Goal: Download file/media

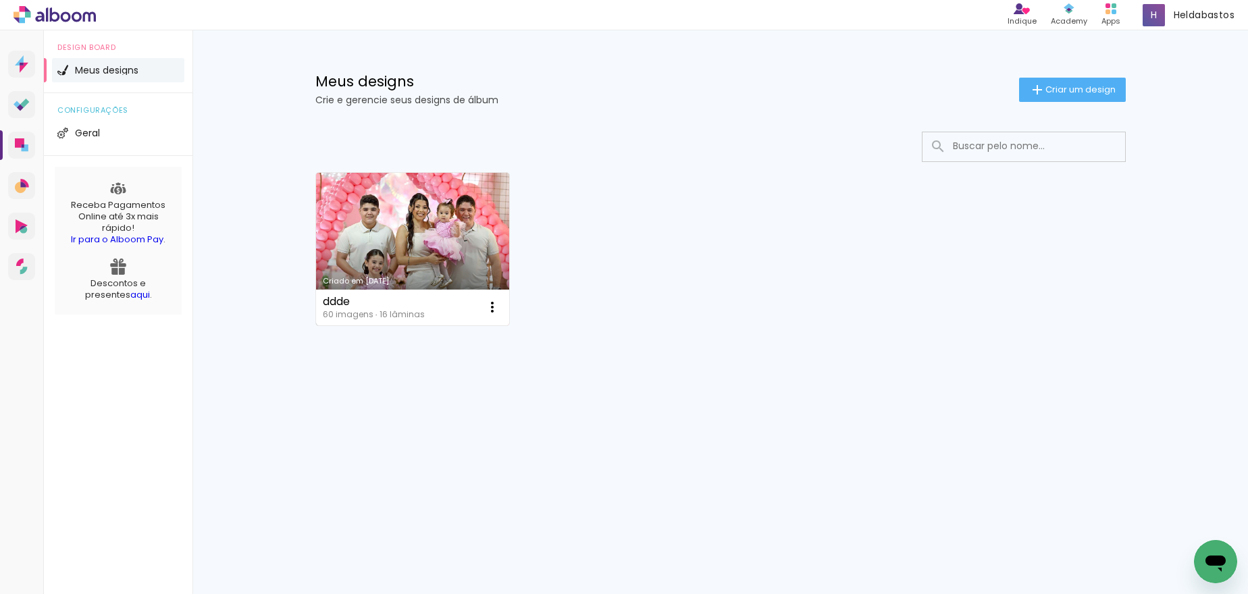
click at [407, 247] on link "Criado em [DATE]" at bounding box center [413, 249] width 194 height 153
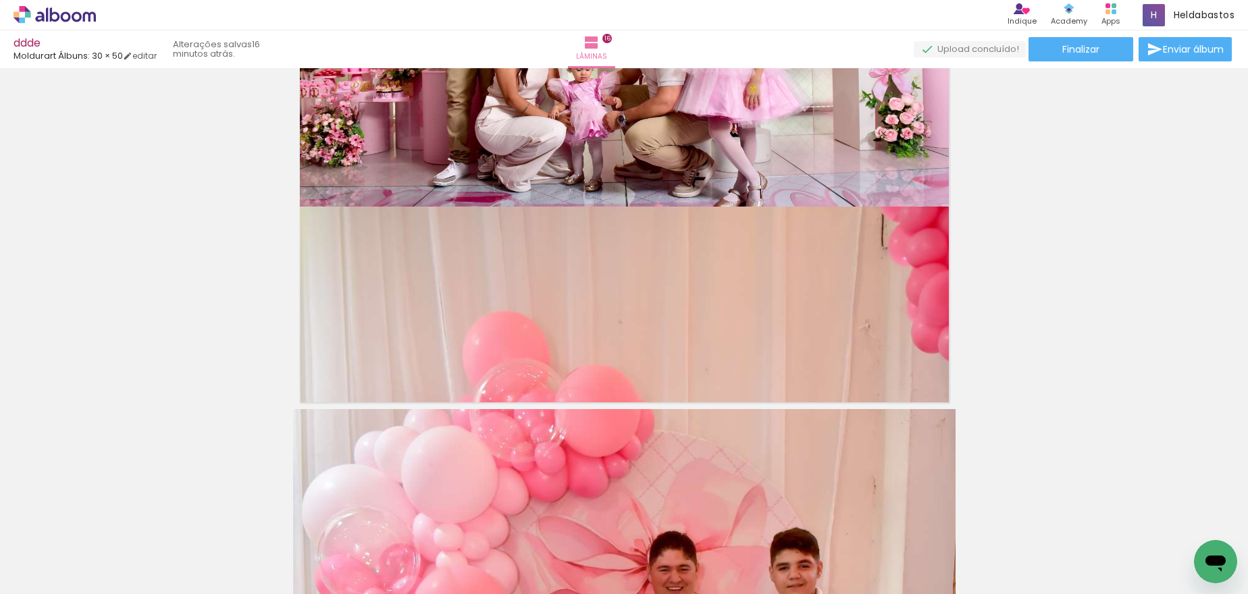
scroll to position [7010, 0]
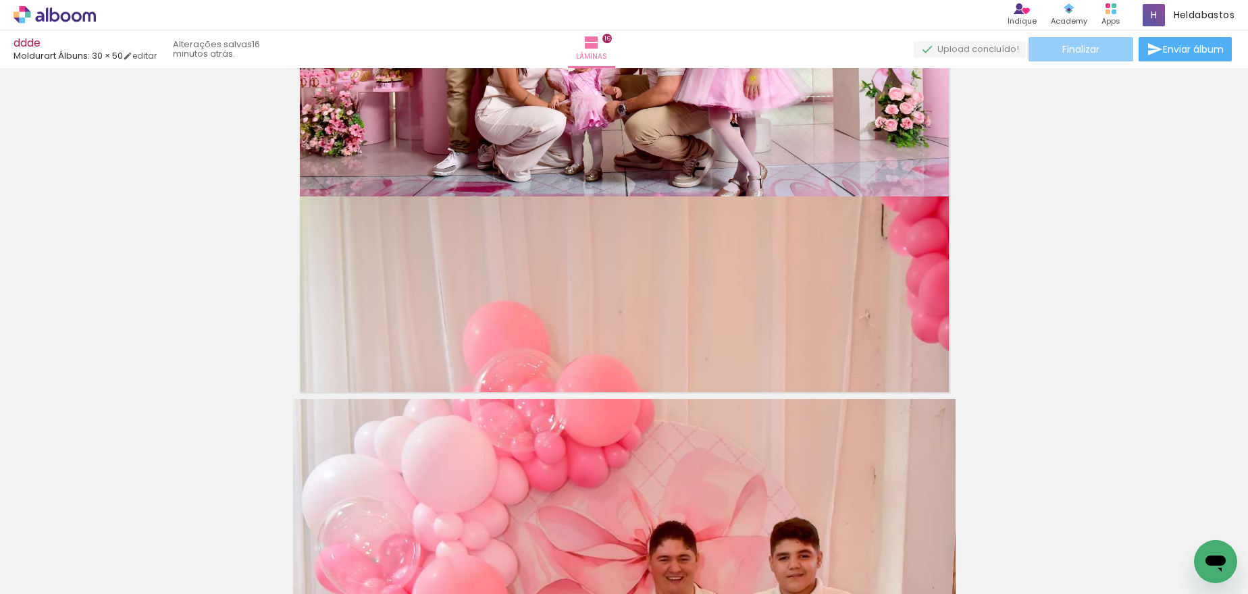
click at [1099, 50] on paper-button "Finalizar" at bounding box center [1080, 49] width 105 height 24
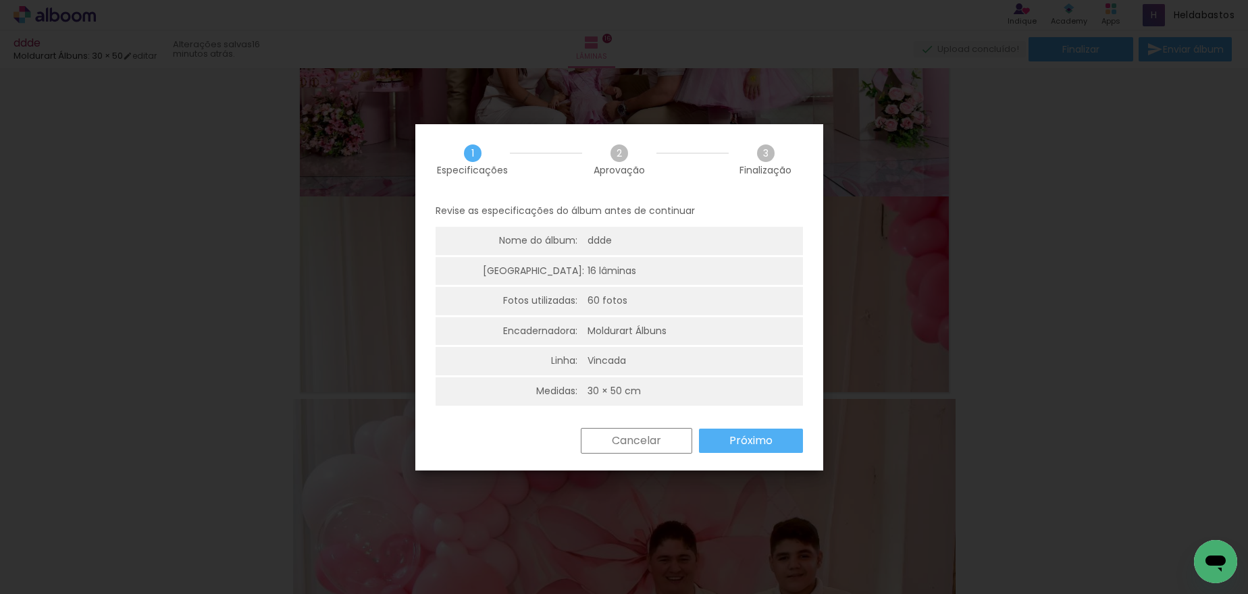
click at [0, 0] on slot "Próximo" at bounding box center [0, 0] width 0 height 0
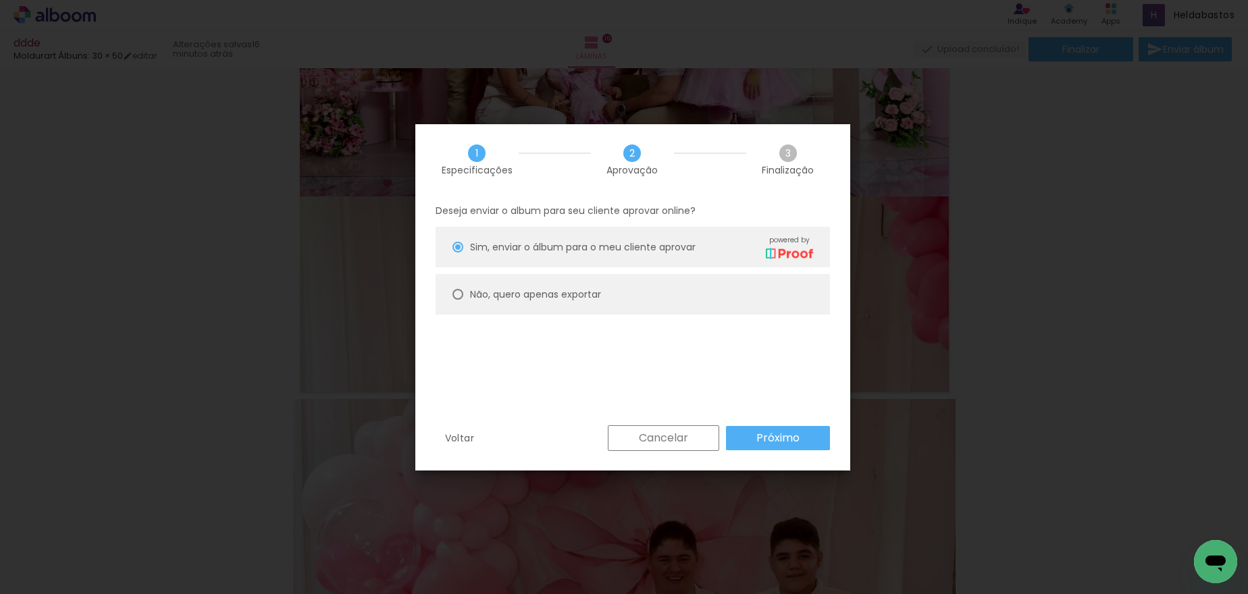
type paper-radio-button "on"
click at [0, 0] on slot "Próximo" at bounding box center [0, 0] width 0 height 0
type input "Alta, 300 DPI"
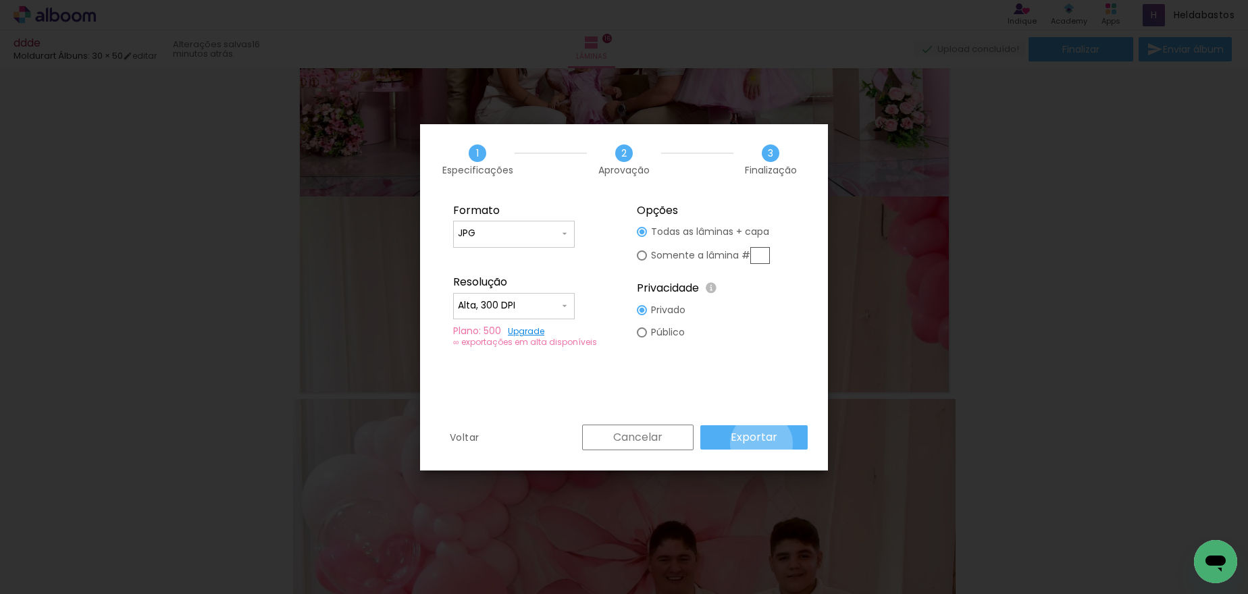
click at [0, 0] on slot "Exportar" at bounding box center [0, 0] width 0 height 0
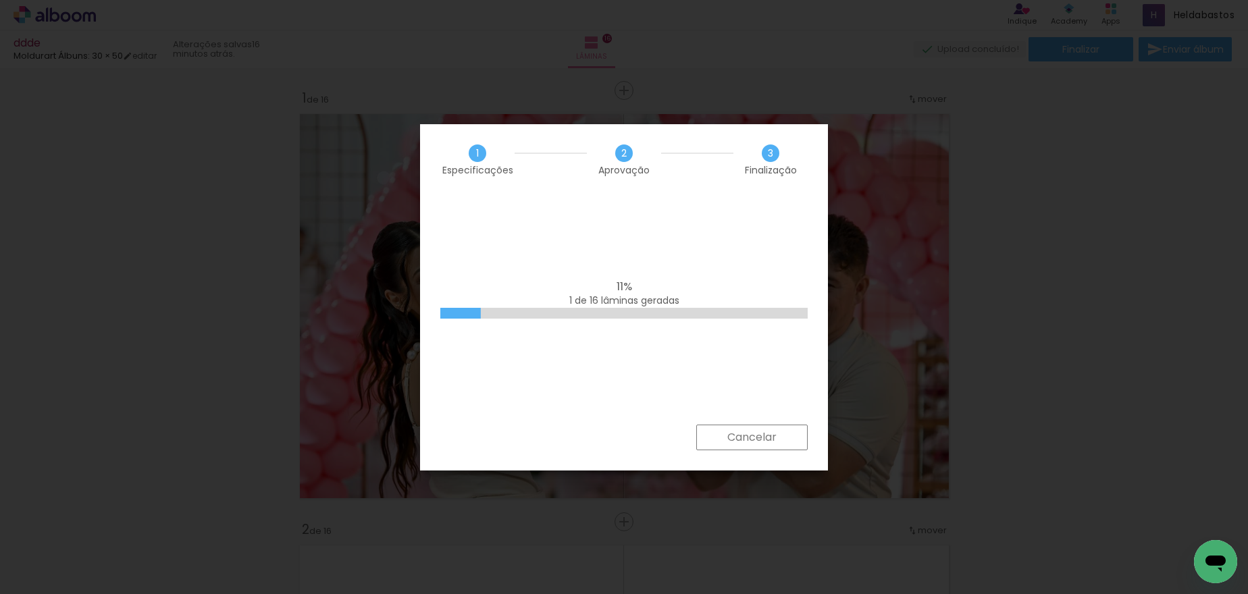
scroll to position [7010, 0]
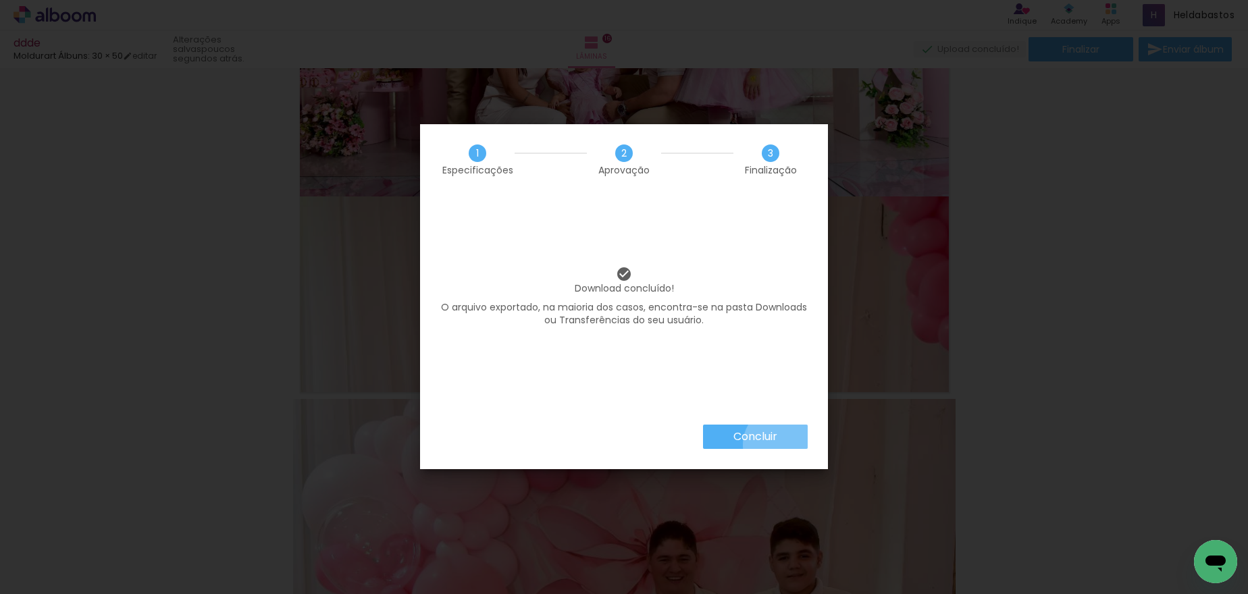
click at [784, 446] on paper-button "Concluir" at bounding box center [755, 437] width 105 height 24
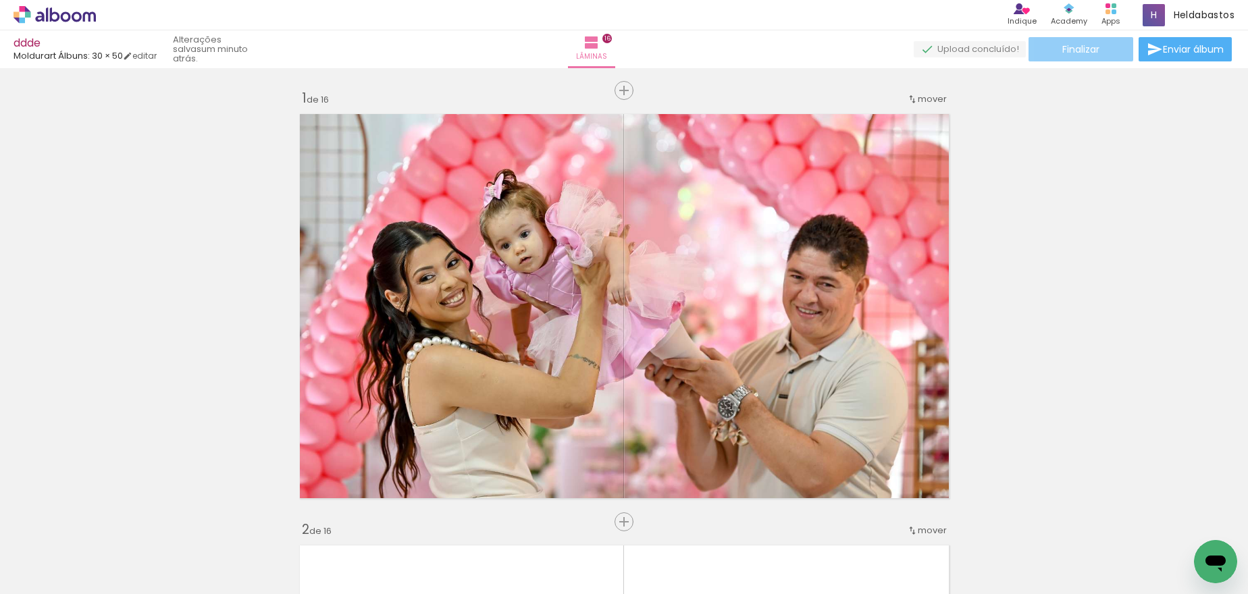
scroll to position [7010, 0]
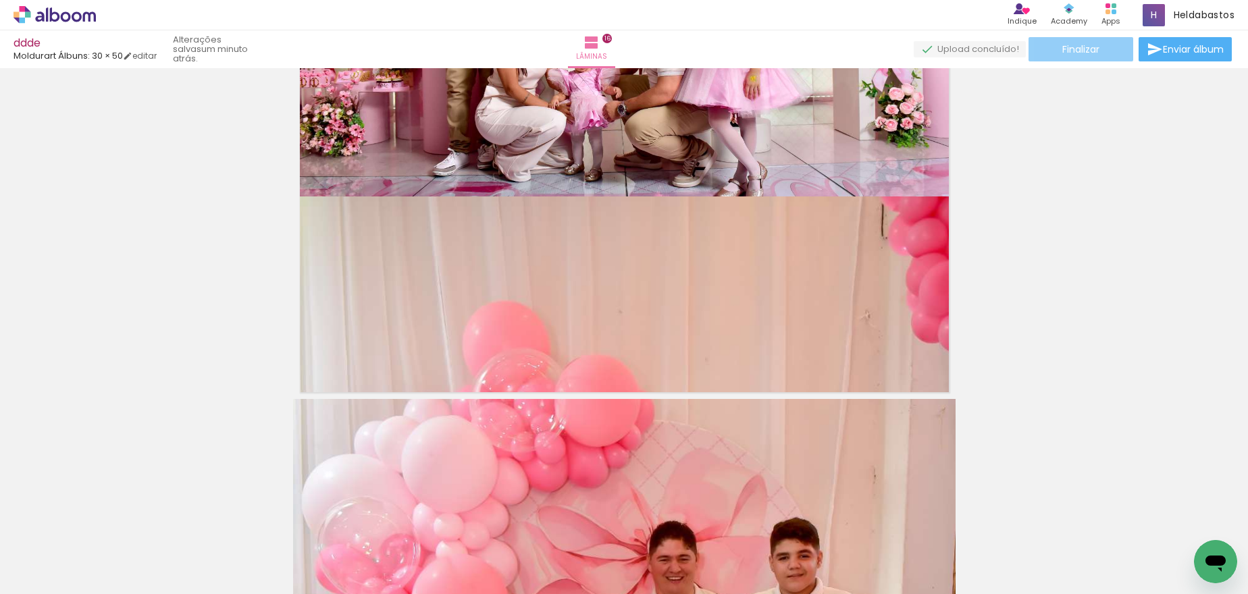
click at [1069, 51] on span "Finalizar" at bounding box center [1080, 49] width 37 height 9
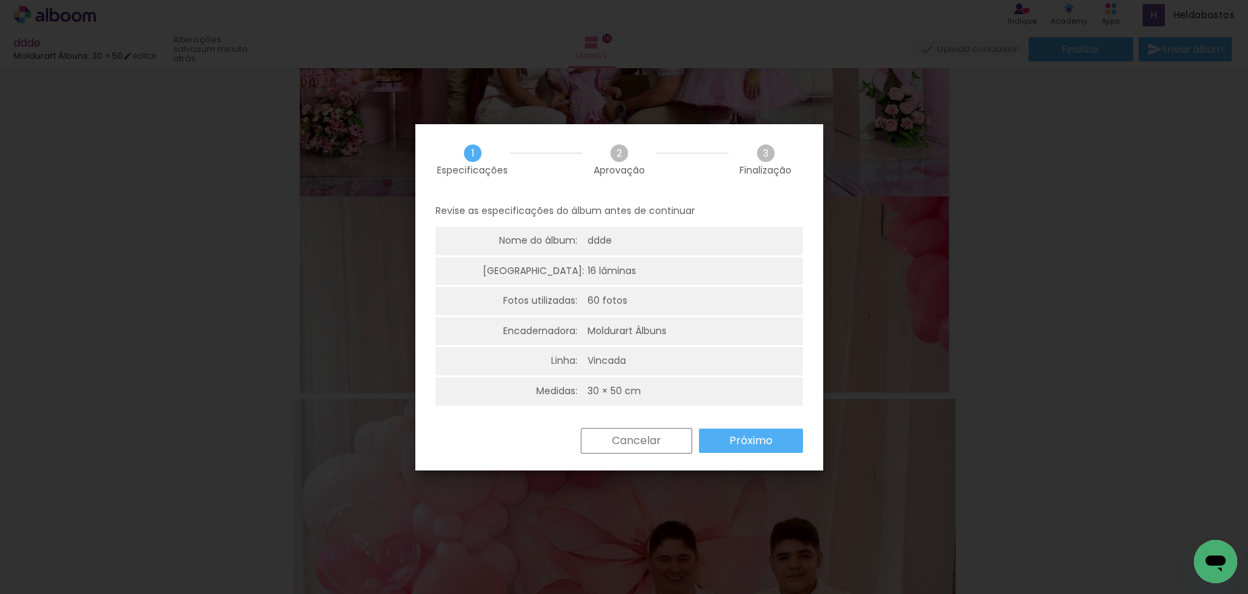
click at [0, 0] on slot "Próximo" at bounding box center [0, 0] width 0 height 0
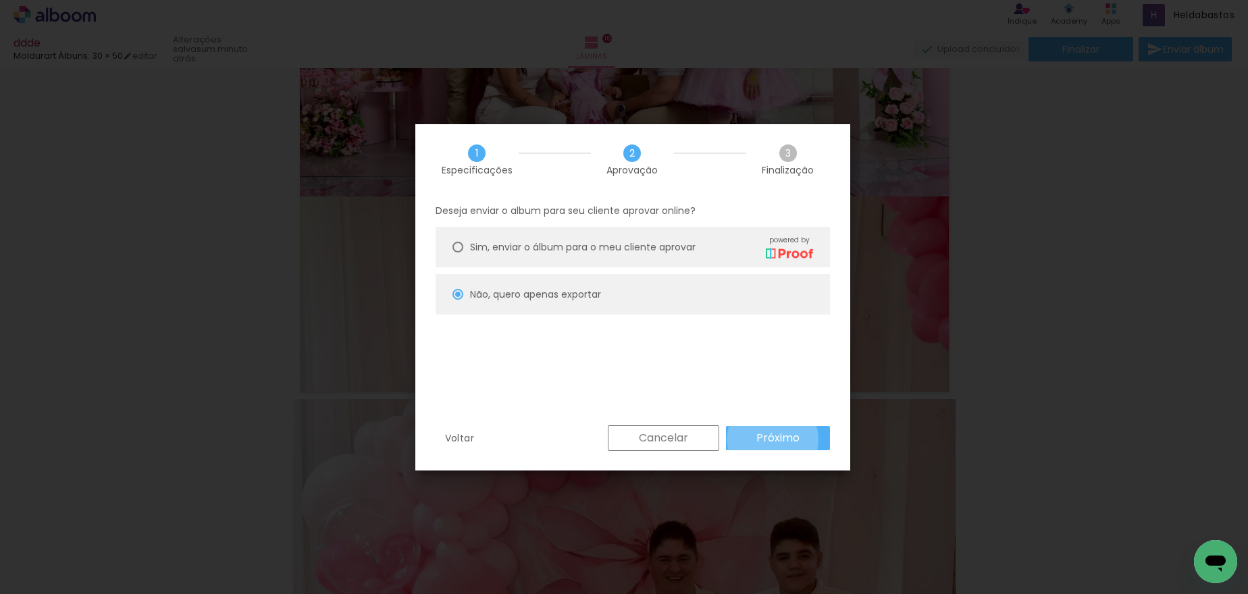
click at [0, 0] on slot "Próximo" at bounding box center [0, 0] width 0 height 0
type input "Alta, 300 DPI"
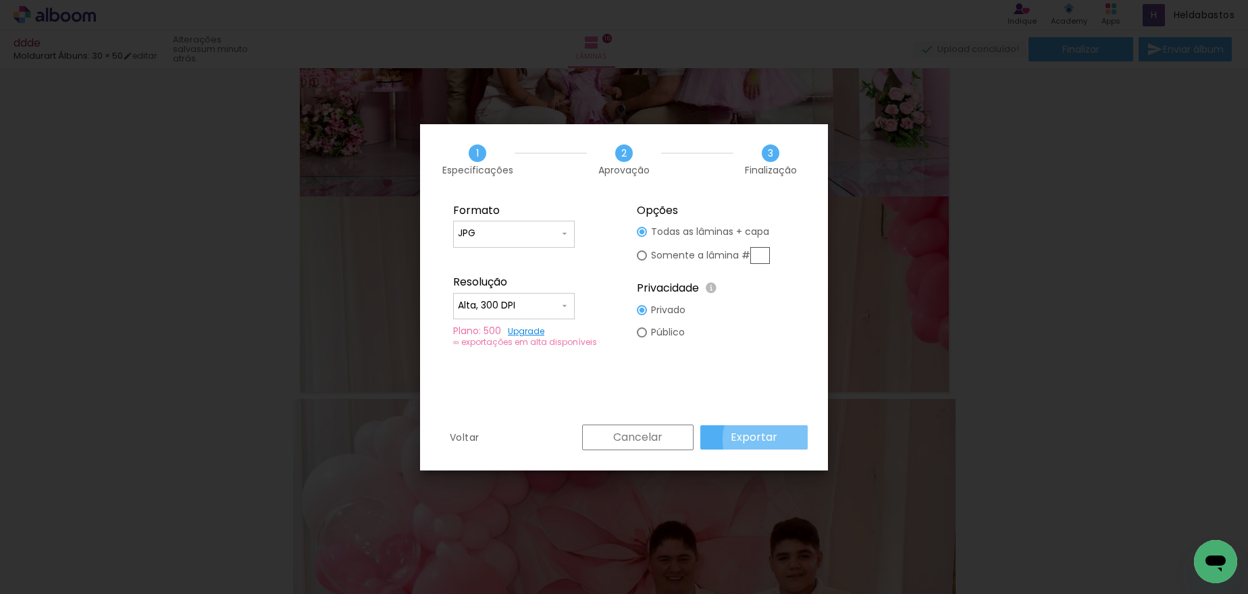
click at [0, 0] on slot "Exportar" at bounding box center [0, 0] width 0 height 0
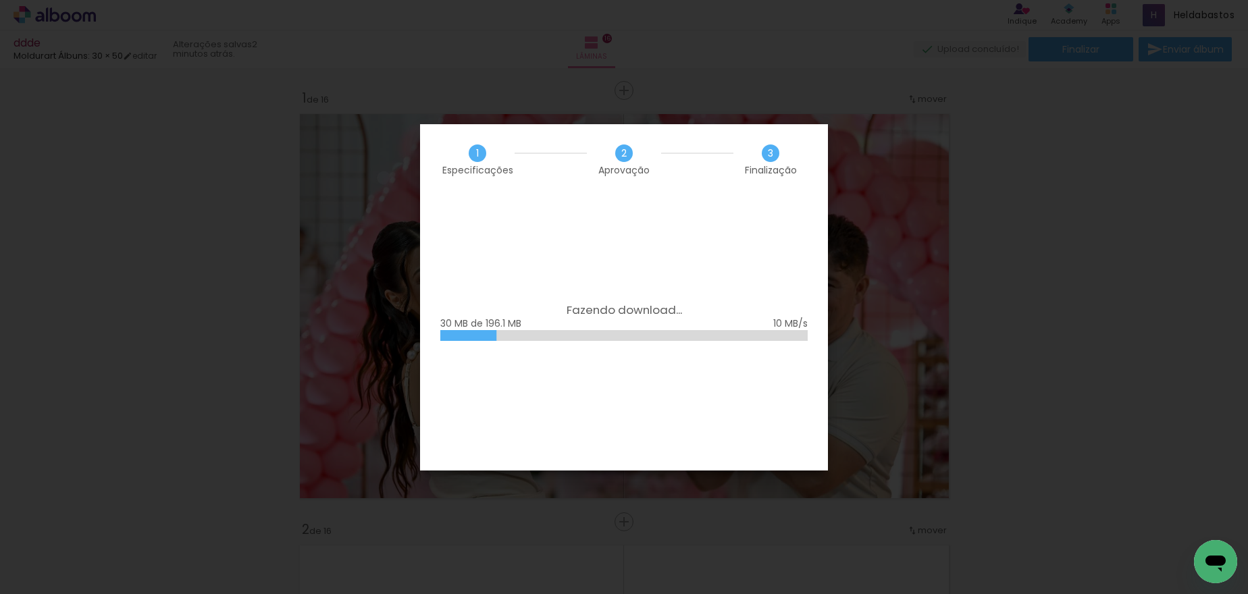
scroll to position [7010, 0]
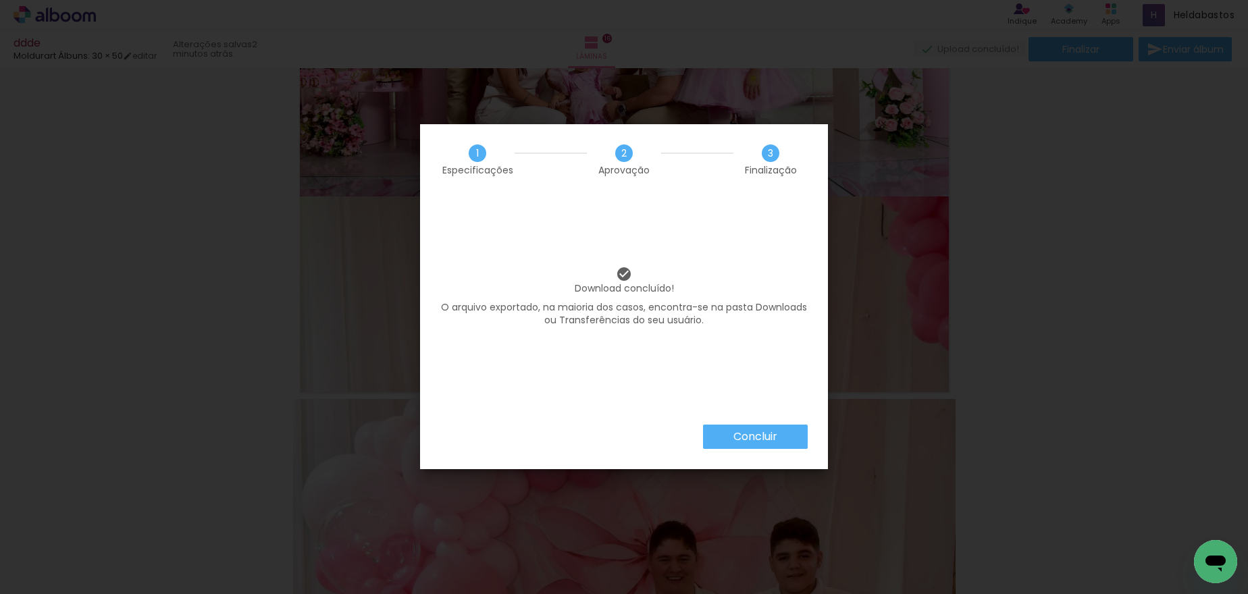
click at [791, 440] on paper-button "Concluir" at bounding box center [755, 437] width 105 height 24
